Goal: Task Accomplishment & Management: Manage account settings

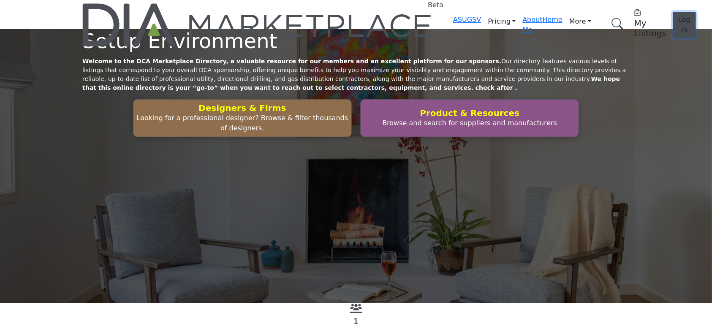
click at [678, 16] on span "Log In" at bounding box center [684, 25] width 12 height 18
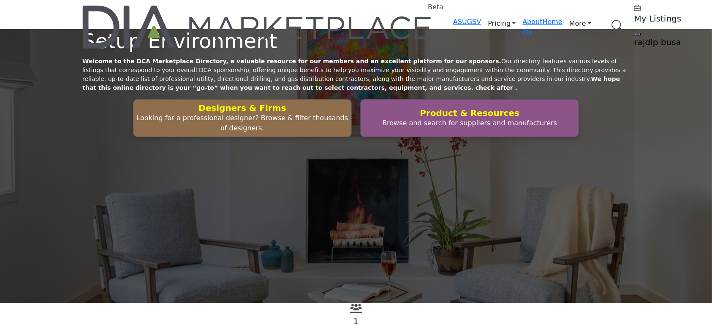
click at [532, 17] on h5 "My Listings" at bounding box center [687, 19] width 106 height 10
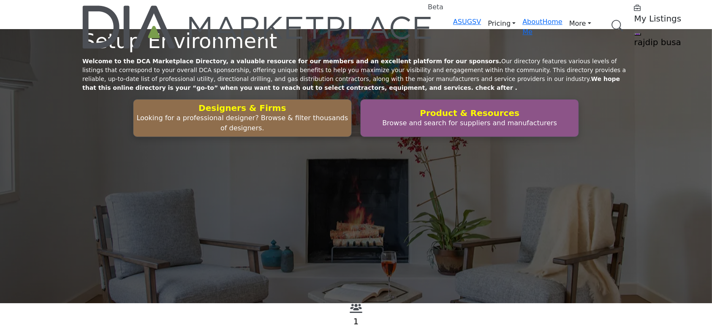
click at [634, 17] on h5 "My Listings" at bounding box center [687, 19] width 106 height 10
